Goal: Task Accomplishment & Management: Manage account settings

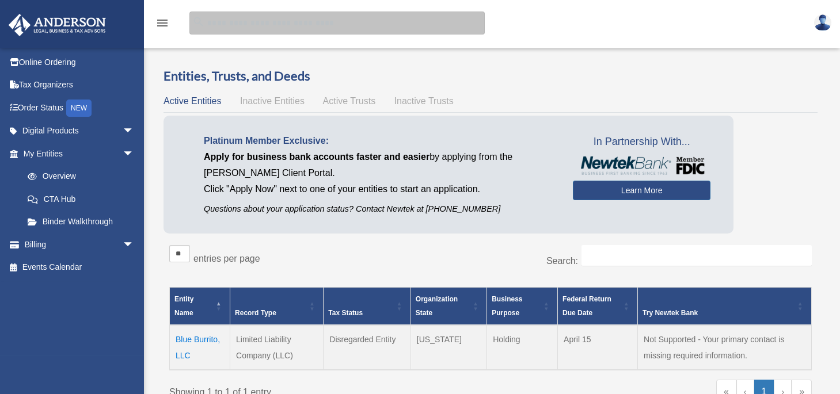
click at [277, 29] on input "search" at bounding box center [336, 23] width 295 height 23
type input "**********"
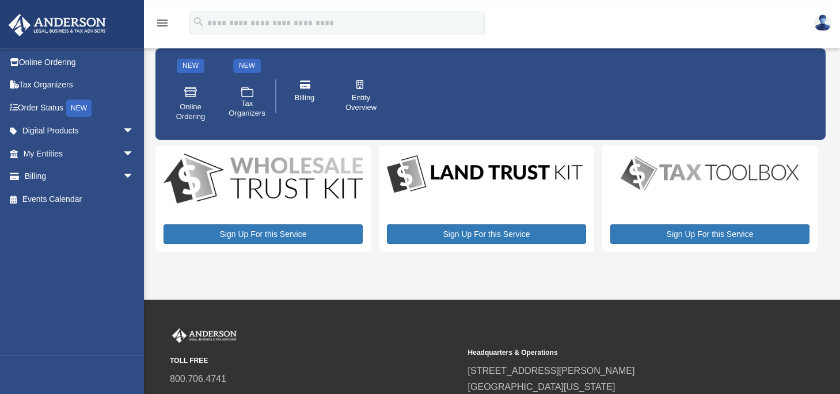
scroll to position [40, 0]
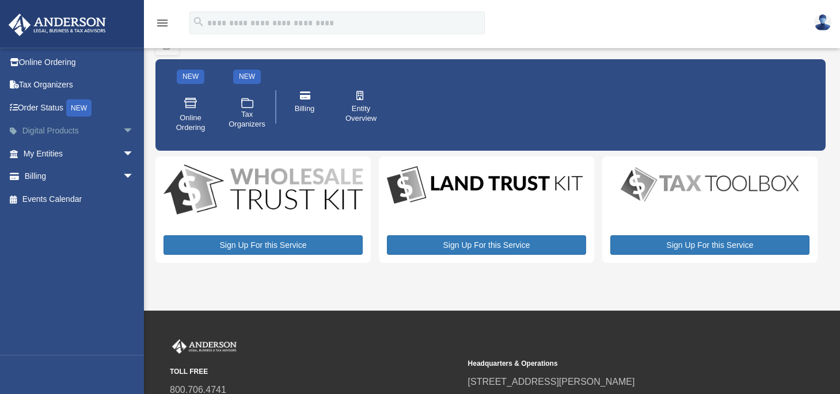
click at [123, 132] on span "arrow_drop_down" at bounding box center [134, 132] width 23 height 24
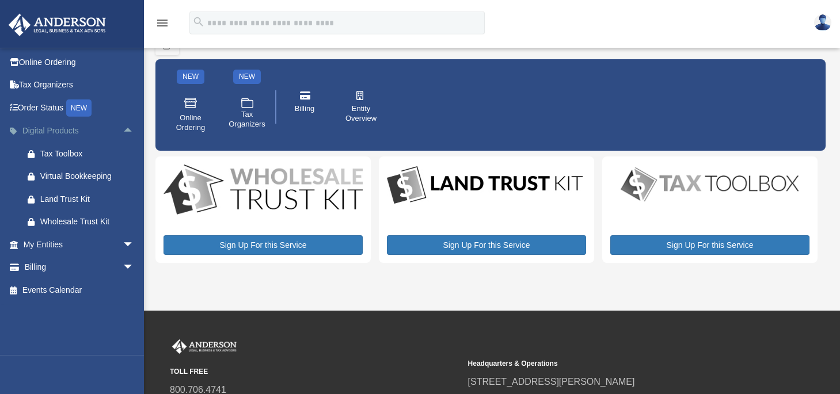
click at [68, 132] on link "Digital Products arrow_drop_up" at bounding box center [79, 131] width 143 height 23
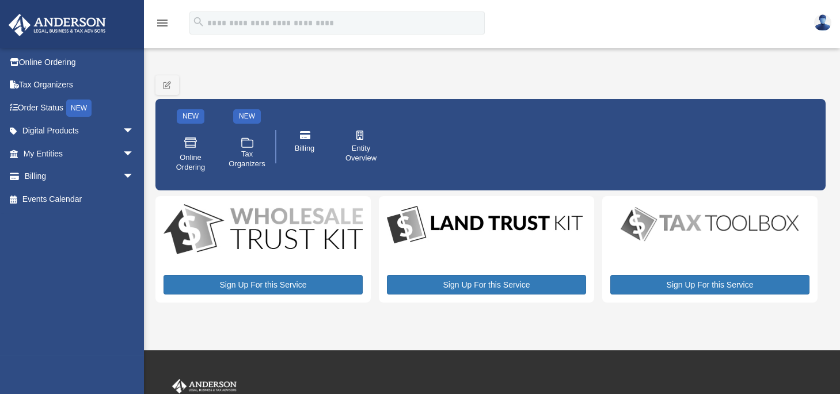
click at [822, 28] on img at bounding box center [822, 22] width 17 height 17
click at [163, 24] on icon "menu" at bounding box center [162, 23] width 14 height 14
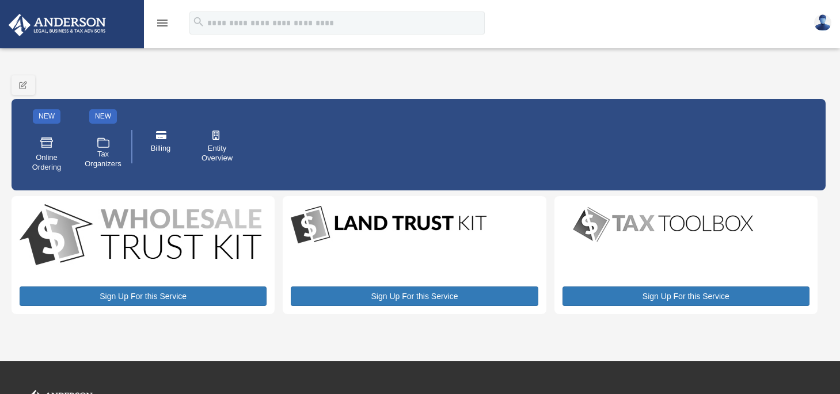
click at [163, 23] on icon "menu" at bounding box center [162, 23] width 14 height 14
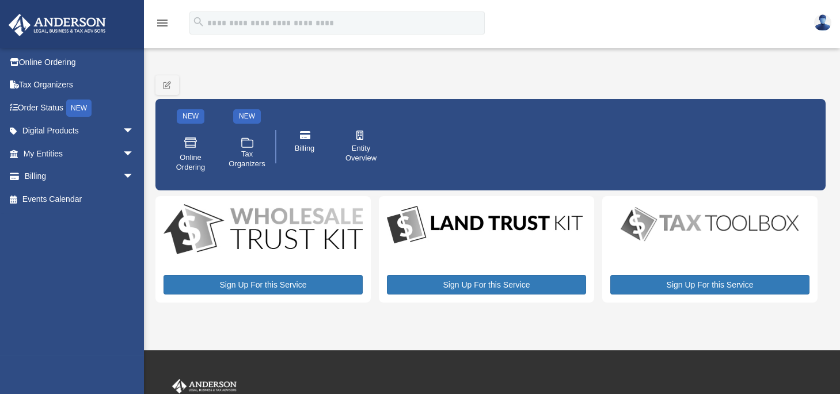
click at [820, 16] on img at bounding box center [822, 22] width 17 height 17
click at [759, 5] on div "menu search Site Menu add lori_pfeil@yahoo.com Reset Password Logout" at bounding box center [420, 24] width 840 height 48
click at [70, 24] on img at bounding box center [57, 25] width 104 height 22
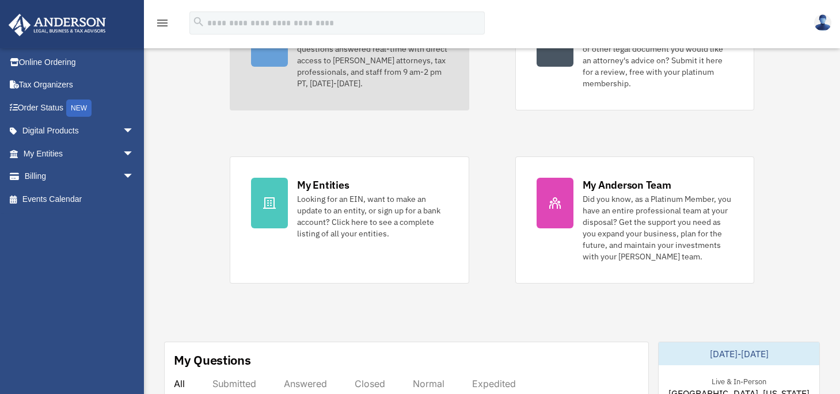
scroll to position [169, 0]
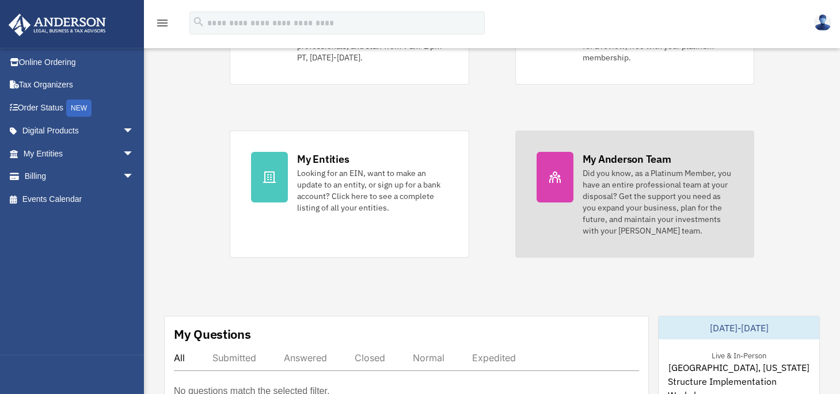
click at [648, 158] on div "My Anderson Team" at bounding box center [626, 159] width 89 height 14
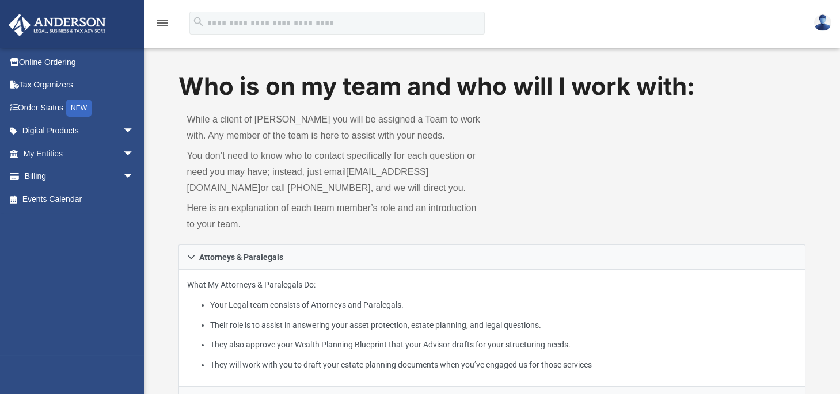
click at [159, 28] on icon "menu" at bounding box center [162, 23] width 14 height 14
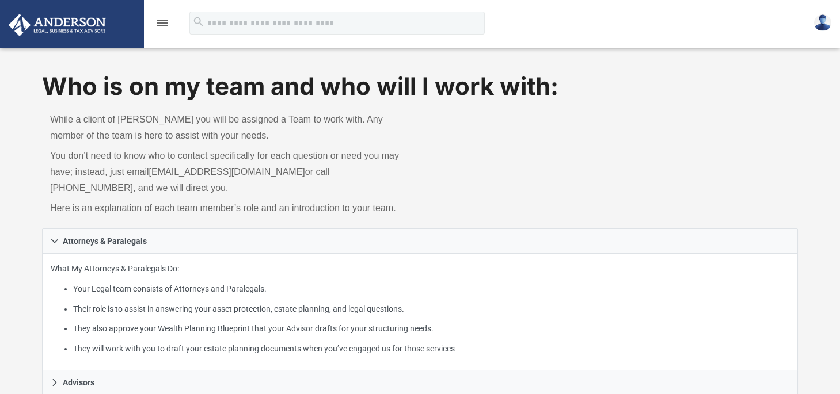
click at [163, 26] on icon "menu" at bounding box center [162, 23] width 14 height 14
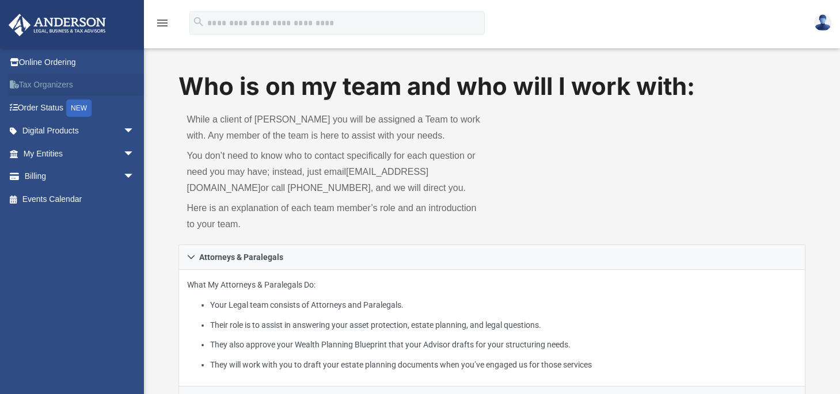
click at [35, 87] on link "Tax Organizers" at bounding box center [79, 85] width 143 height 23
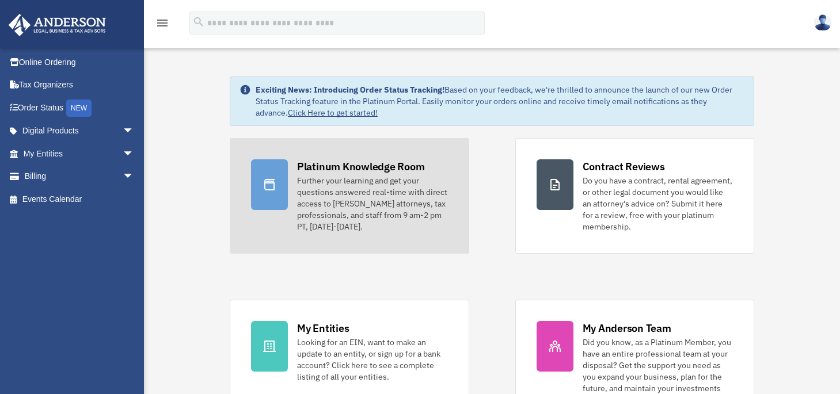
click at [403, 164] on div "Platinum Knowledge Room" at bounding box center [361, 166] width 128 height 14
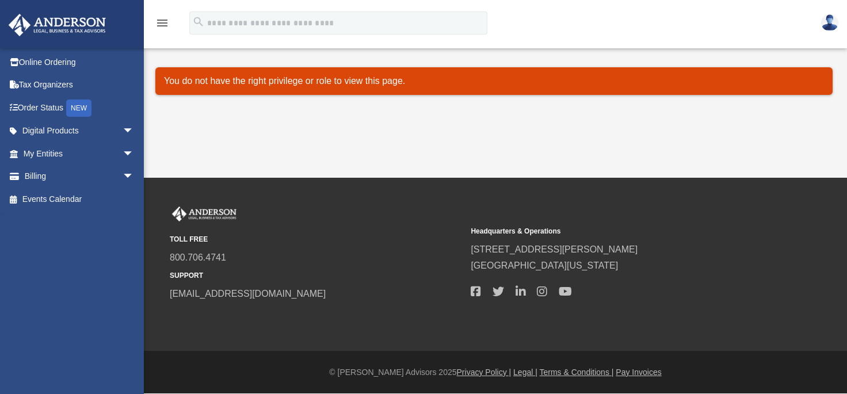
drag, startPoint x: 837, startPoint y: 29, endPoint x: 843, endPoint y: 33, distance: 7.0
click at [840, 31] on link at bounding box center [830, 22] width 35 height 51
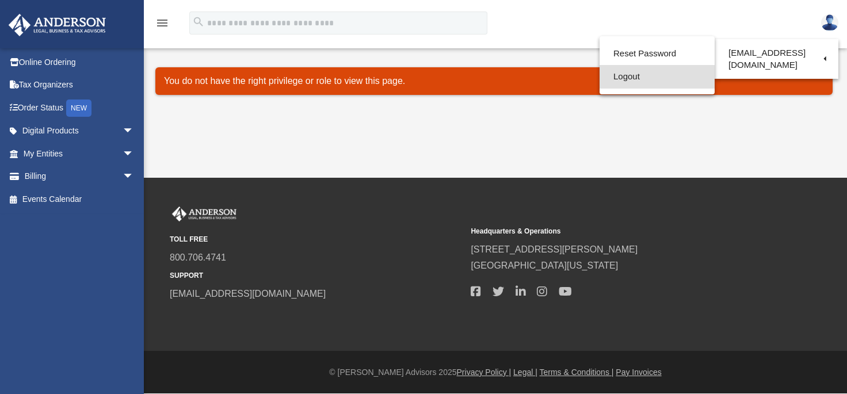
click at [643, 79] on link "Logout" at bounding box center [657, 77] width 115 height 24
